Goal: Task Accomplishment & Management: Manage account settings

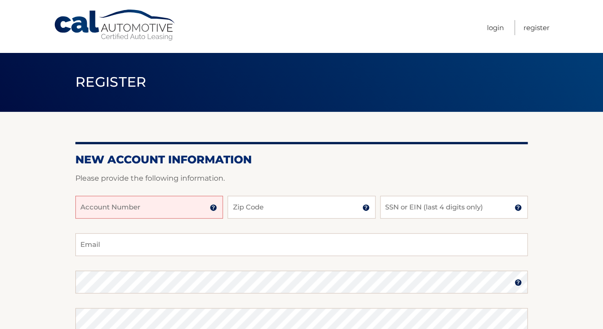
click at [163, 209] on input "Account Number" at bounding box center [148, 207] width 147 height 23
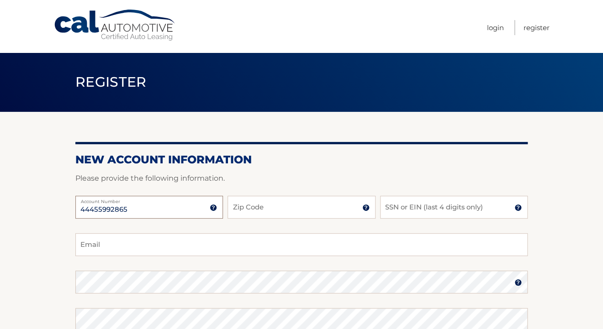
type input "44455992865"
click at [292, 209] on input "Zip Code" at bounding box center [300, 207] width 147 height 23
type input "10538"
click at [425, 209] on input "SSN or EIN (last 4 digits only)" at bounding box center [453, 207] width 147 height 23
type input "5050"
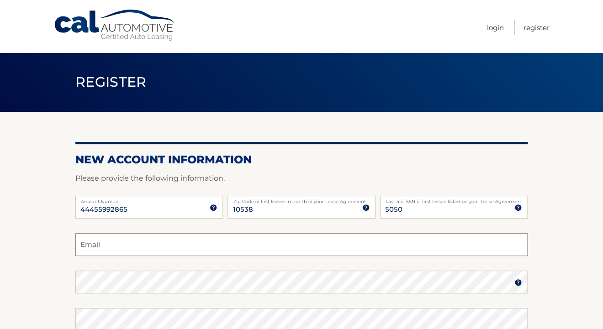
click at [100, 251] on input "Email" at bounding box center [301, 244] width 452 height 23
type input "Peter.Fleming6@gmail.com"
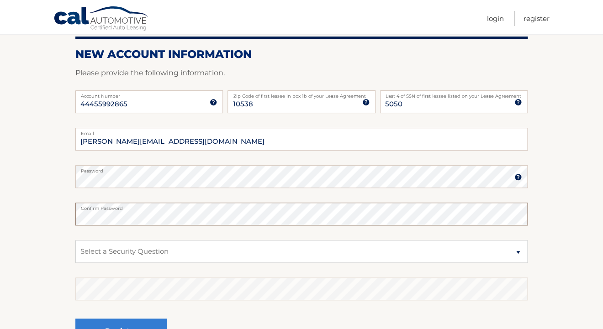
scroll to position [207, 0]
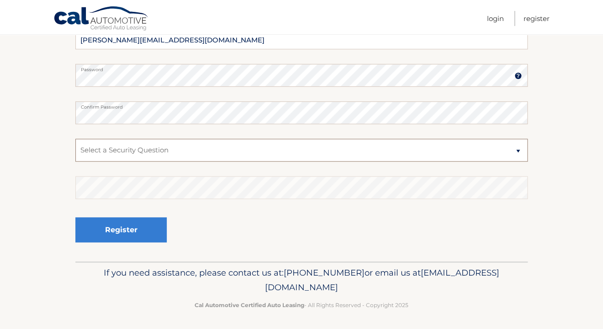
select select "2"
click option "What is your mother’s maiden name?" at bounding box center [0, 0] width 0 height 0
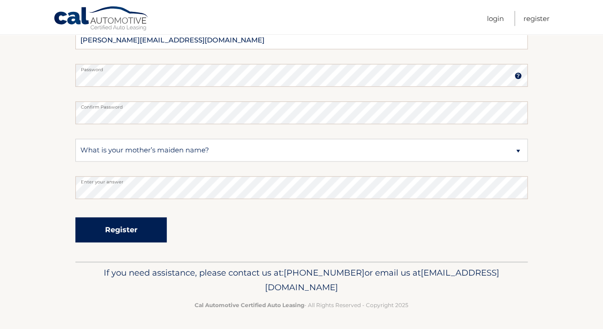
click at [118, 242] on button "Register" at bounding box center [120, 229] width 91 height 25
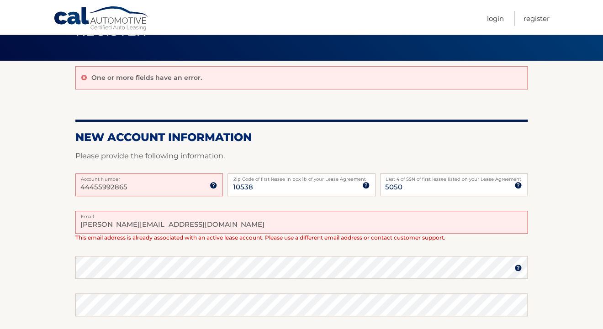
scroll to position [9, 0]
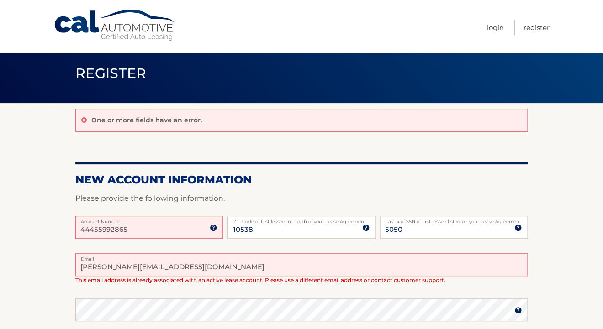
click at [134, 229] on input "44455992865" at bounding box center [148, 227] width 147 height 23
click at [112, 231] on input "44455992865" at bounding box center [148, 227] width 147 height 23
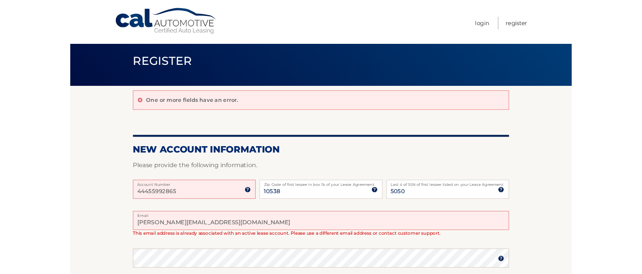
scroll to position [10, 0]
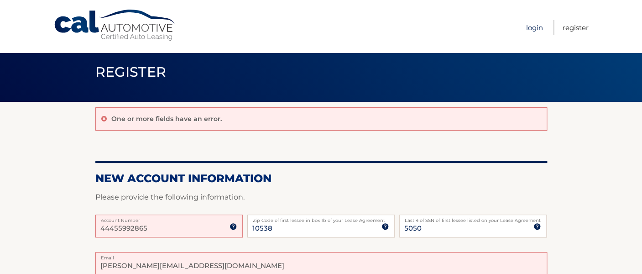
click at [537, 29] on link "Login" at bounding box center [534, 27] width 17 height 15
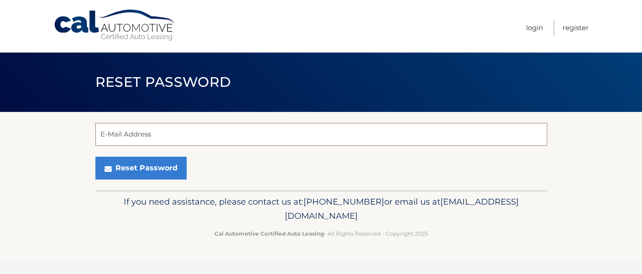
click at [293, 135] on input "E-Mail Address" at bounding box center [321, 134] width 452 height 23
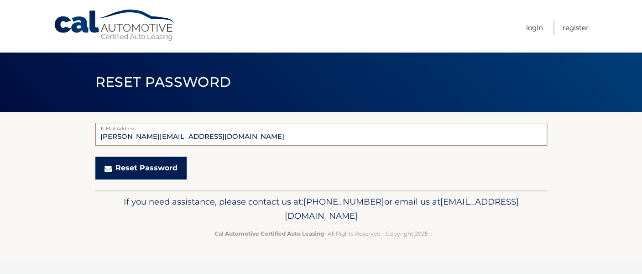
type input "peter.fleming6@Gmail.com"
click at [152, 167] on button "Reset Password" at bounding box center [140, 168] width 91 height 23
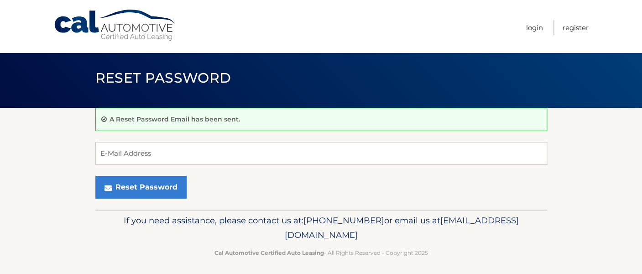
scroll to position [5, 0]
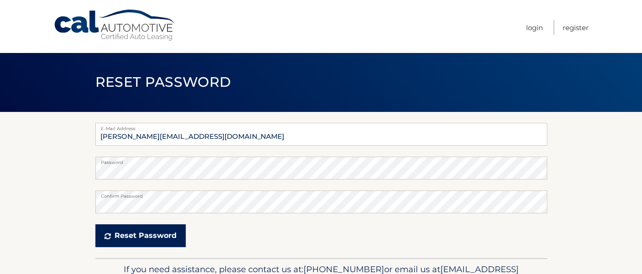
click at [128, 237] on button "Reset Password" at bounding box center [140, 235] width 90 height 23
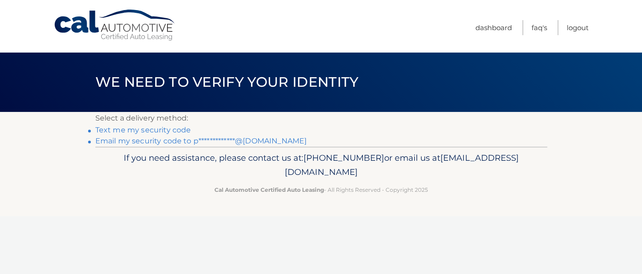
click at [151, 133] on link "Text me my security code" at bounding box center [143, 130] width 96 height 9
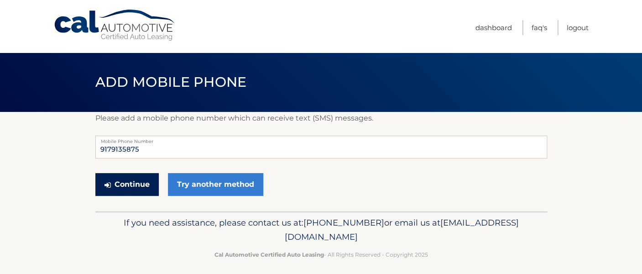
click at [139, 181] on button "Continue" at bounding box center [126, 184] width 63 height 23
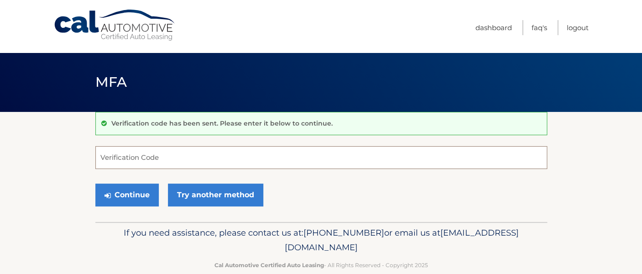
click at [184, 156] on input "Verification Code" at bounding box center [321, 157] width 452 height 23
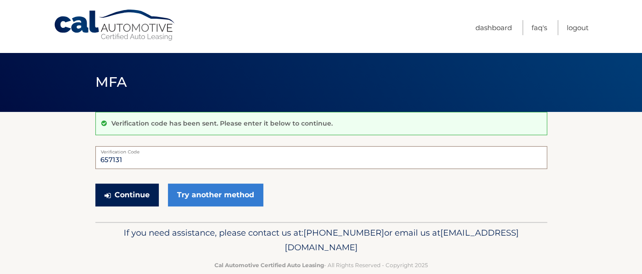
type input "657131"
click at [131, 199] on button "Continue" at bounding box center [126, 195] width 63 height 23
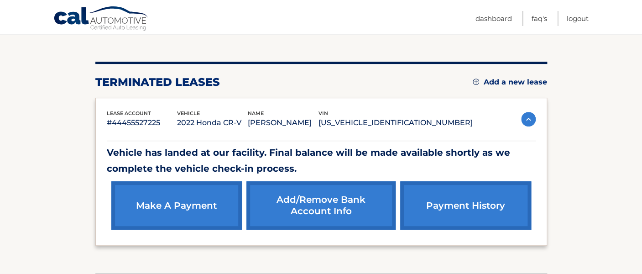
scroll to position [95, 0]
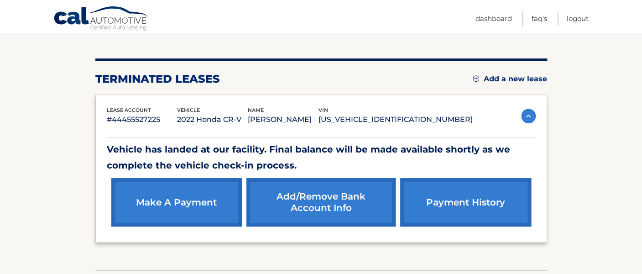
click at [516, 79] on link "Add a new lease" at bounding box center [510, 78] width 74 height 9
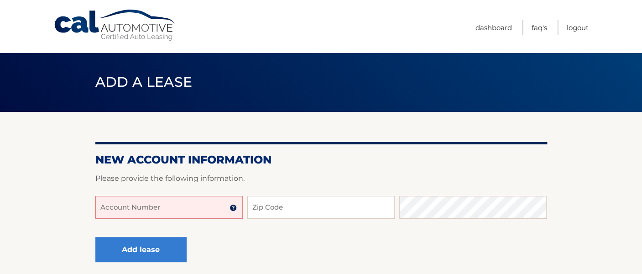
click at [179, 208] on input "Account Number" at bounding box center [168, 207] width 147 height 23
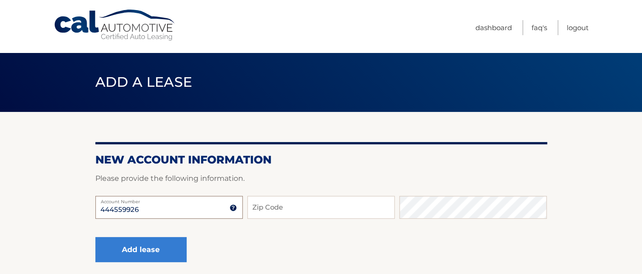
type input "444559926"
click at [289, 208] on input "Zip Code" at bounding box center [320, 207] width 147 height 23
type input "10538"
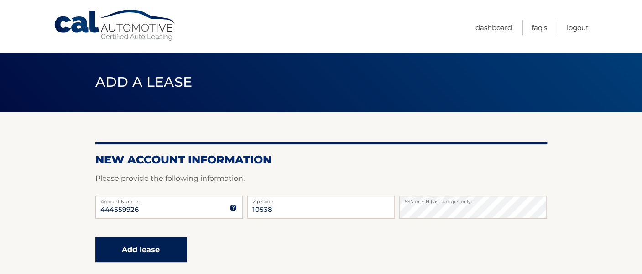
click at [131, 252] on button "Add lease" at bounding box center [140, 249] width 91 height 25
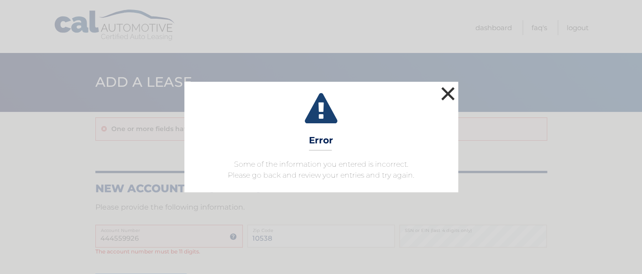
click at [452, 94] on button "×" at bounding box center [448, 93] width 18 height 18
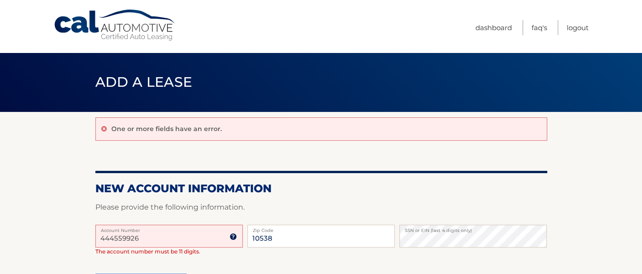
click at [199, 239] on input "444559926" at bounding box center [168, 236] width 147 height 23
click at [159, 242] on input "444559926" at bounding box center [168, 236] width 147 height 23
click at [292, 234] on input "10538" at bounding box center [320, 236] width 147 height 23
click at [172, 241] on input "444559926" at bounding box center [168, 236] width 147 height 23
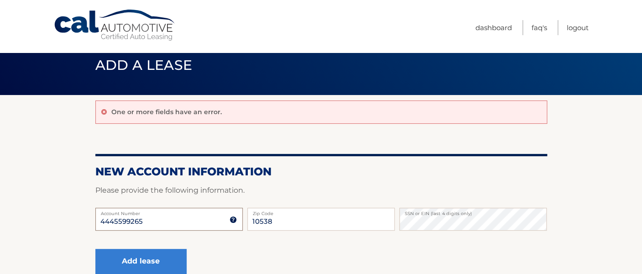
scroll to position [18, 0]
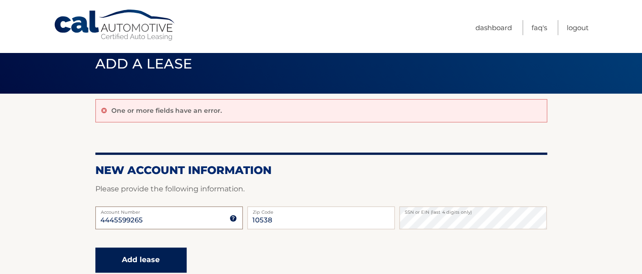
type input "4445599265"
click at [142, 265] on button "Add lease" at bounding box center [140, 259] width 91 height 25
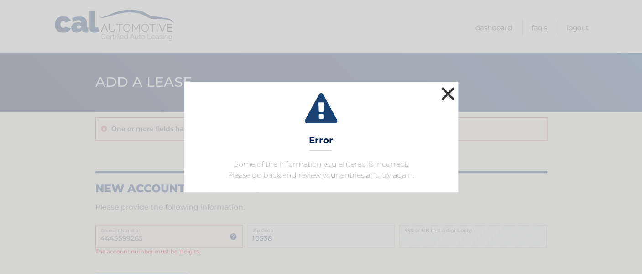
click at [446, 92] on button "×" at bounding box center [448, 93] width 18 height 18
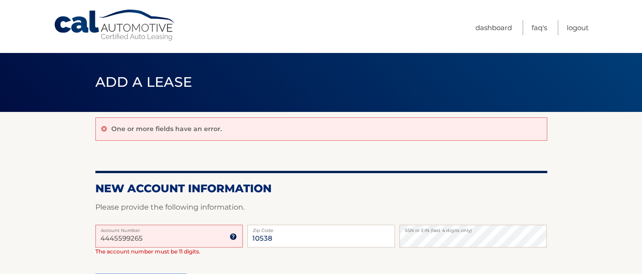
click at [185, 236] on input "4445599265" at bounding box center [168, 236] width 147 height 23
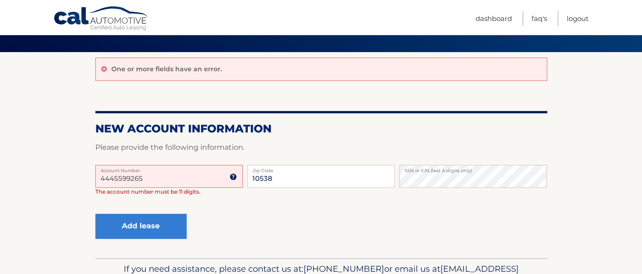
scroll to position [113, 0]
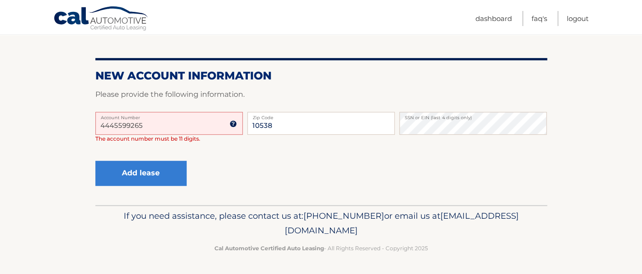
click at [181, 126] on input "4445599265" at bounding box center [168, 123] width 147 height 23
drag, startPoint x: 136, startPoint y: 128, endPoint x: 142, endPoint y: 131, distance: 6.6
click at [136, 128] on input "4445599265" at bounding box center [168, 123] width 147 height 23
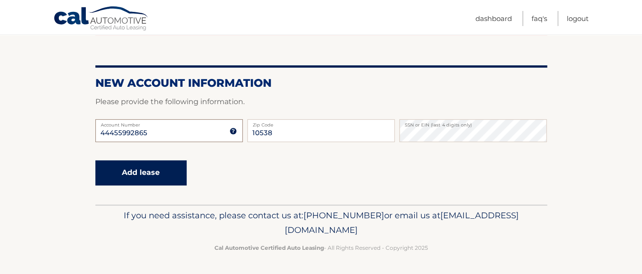
type input "44455992865"
click at [138, 182] on button "Add lease" at bounding box center [140, 172] width 91 height 25
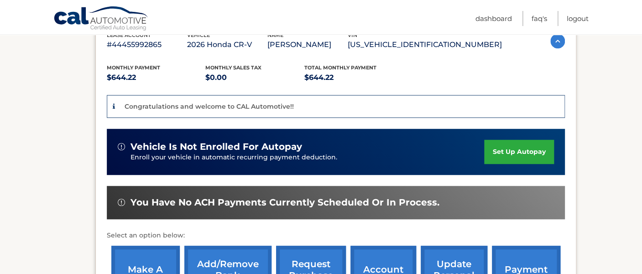
scroll to position [173, 0]
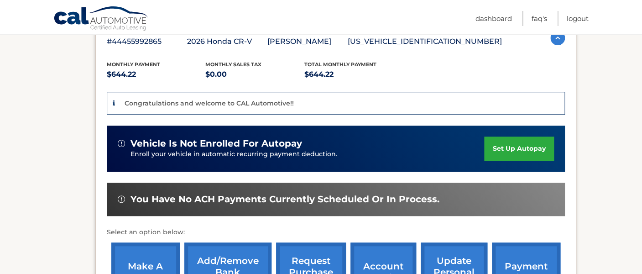
click at [505, 150] on link "set up autopay" at bounding box center [518, 149] width 69 height 24
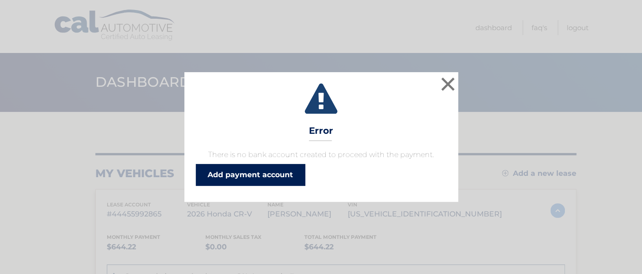
click at [269, 180] on link "Add payment account" at bounding box center [251, 175] width 110 height 22
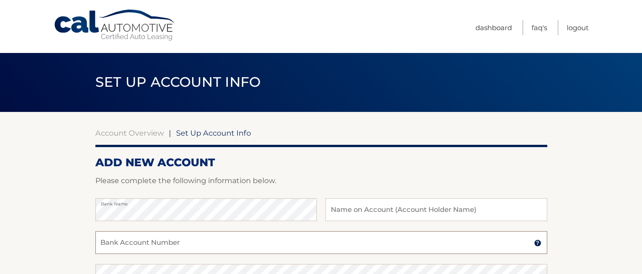
click at [298, 241] on input "Bank Account Number" at bounding box center [321, 242] width 452 height 23
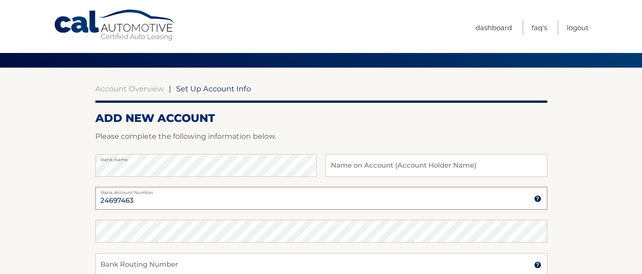
scroll to position [46, 0]
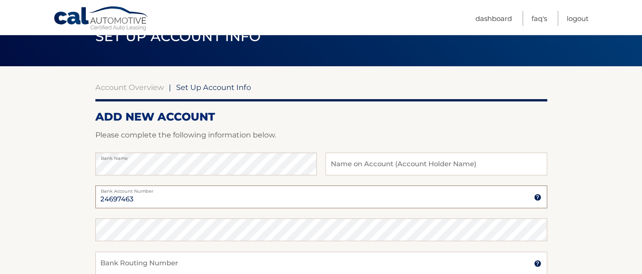
type input "24697463"
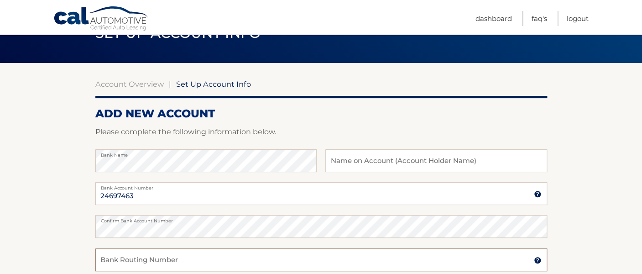
click at [200, 261] on input "Bank Routing Number" at bounding box center [321, 259] width 452 height 23
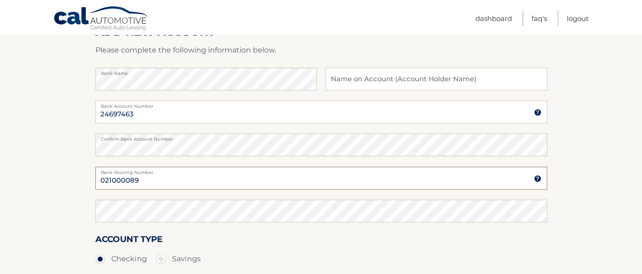
scroll to position [138, 0]
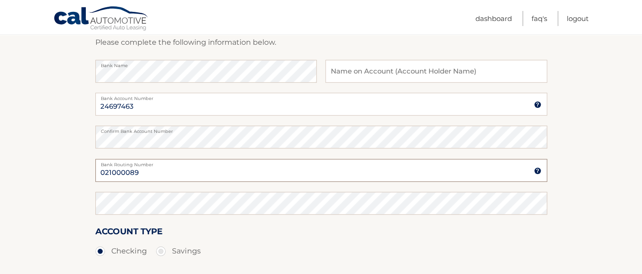
type input "021000089"
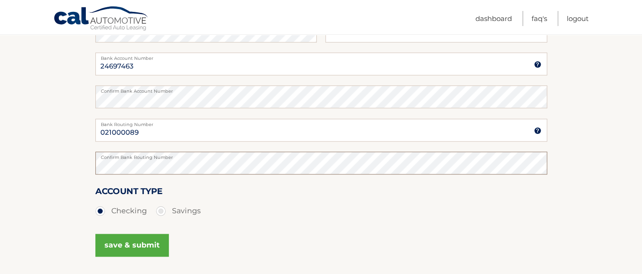
scroll to position [180, 0]
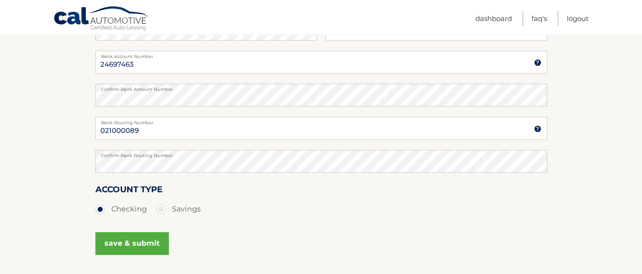
click at [131, 250] on button "save & submit" at bounding box center [132, 243] width 74 height 23
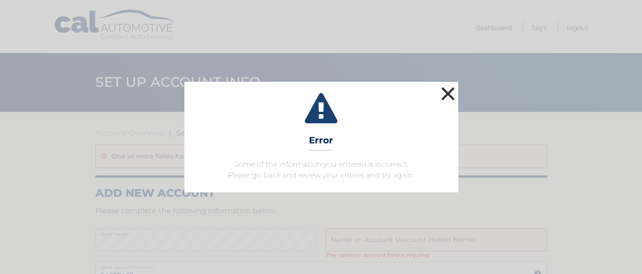
click at [449, 100] on button "×" at bounding box center [448, 93] width 18 height 18
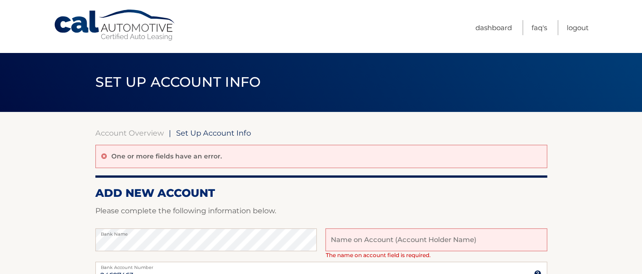
click at [355, 239] on input "text" at bounding box center [436, 239] width 221 height 23
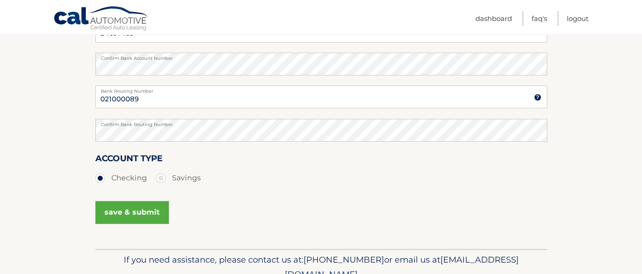
scroll to position [258, 0]
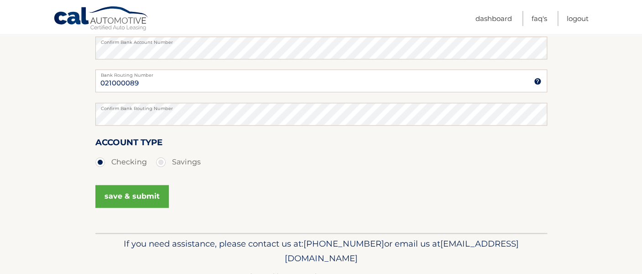
type input "Peter Fleming"
click at [139, 195] on button "save & submit" at bounding box center [132, 196] width 74 height 23
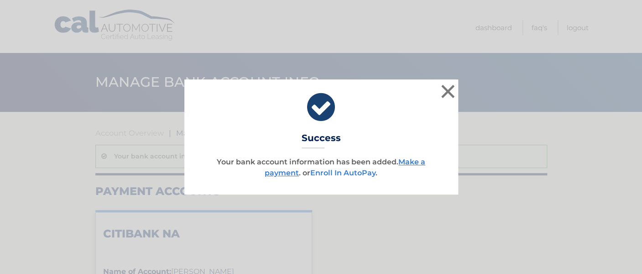
click at [352, 172] on link "Enroll In AutoPay" at bounding box center [342, 172] width 65 height 9
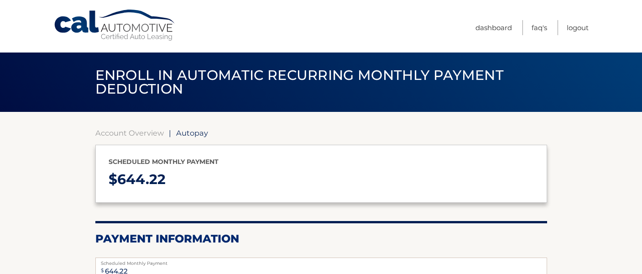
select select "ZTRkYjVkNDAtMzliMy00N2EzLWE1YjQtNzg0ODUxNjhhZGIw"
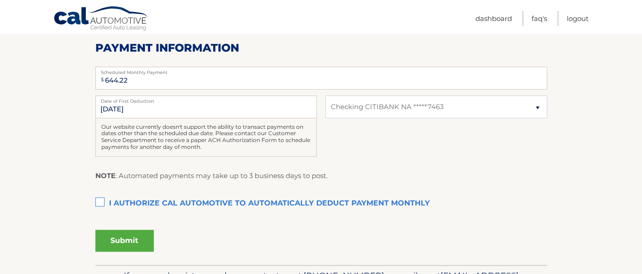
scroll to position [194, 0]
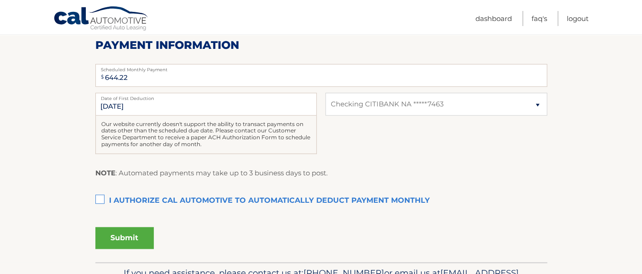
click at [100, 199] on label "I authorize cal automotive to automatically deduct payment monthly This checkbo…" at bounding box center [321, 201] width 452 height 18
click at [0, 0] on input "I authorize cal automotive to automatically deduct payment monthly This checkbo…" at bounding box center [0, 0] width 0 height 0
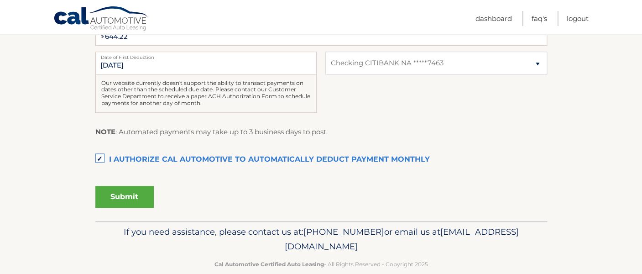
scroll to position [236, 0]
click at [138, 195] on button "Submit" at bounding box center [124, 196] width 58 height 22
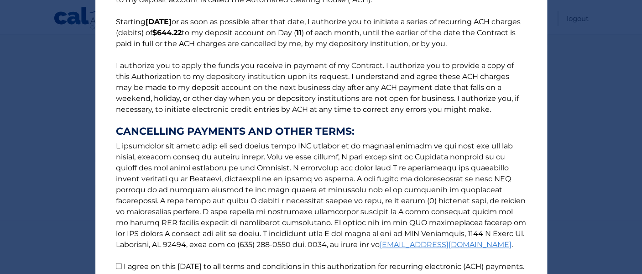
scroll to position [158, 0]
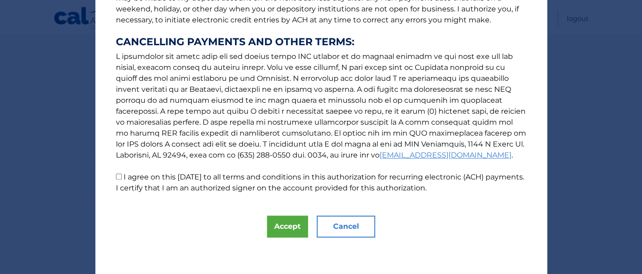
click at [118, 176] on input "I agree on this [DATE] to all terms and conditions in this authorization for re…" at bounding box center [119, 176] width 6 height 6
checkbox input "true"
click at [278, 232] on button "Accept" at bounding box center [287, 226] width 41 height 22
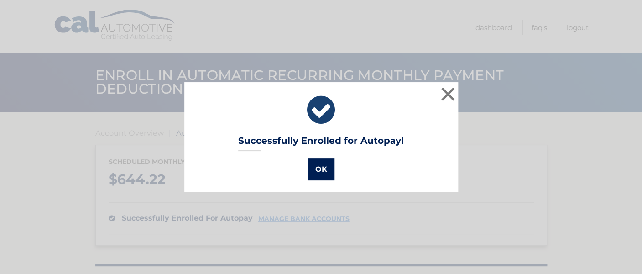
click at [318, 179] on button "OK" at bounding box center [321, 169] width 26 height 22
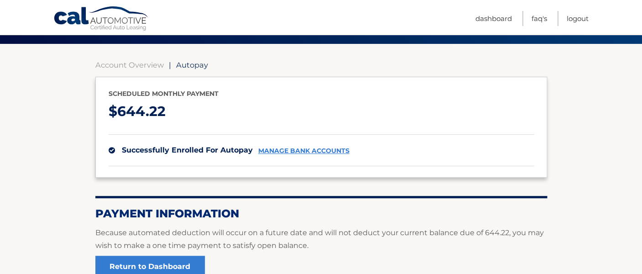
scroll to position [37, 0]
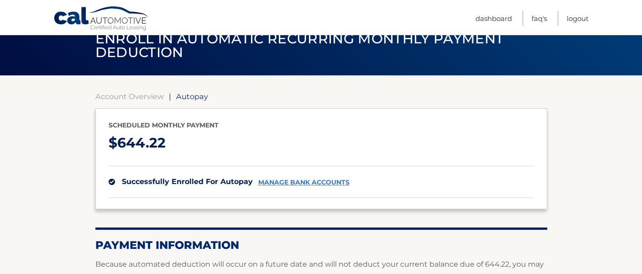
click at [583, 132] on section "Account Overview | Autopay Scheduled monthly payment $ 644.22 successfully enro…" at bounding box center [321, 203] width 642 height 256
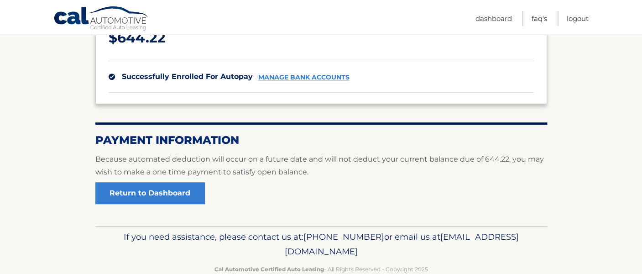
scroll to position [163, 0]
